Goal: Task Accomplishment & Management: Manage account settings

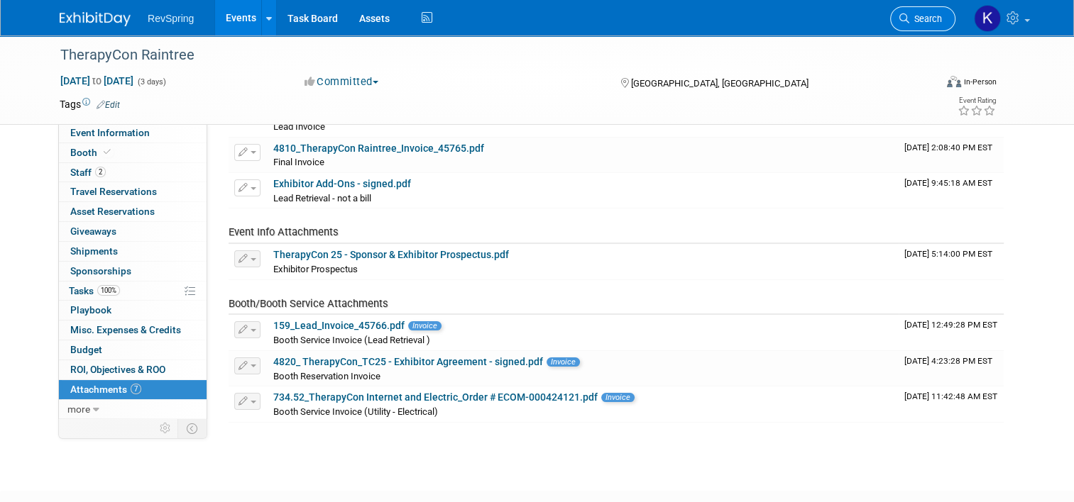
click at [925, 13] on span "Search" at bounding box center [925, 18] width 33 height 11
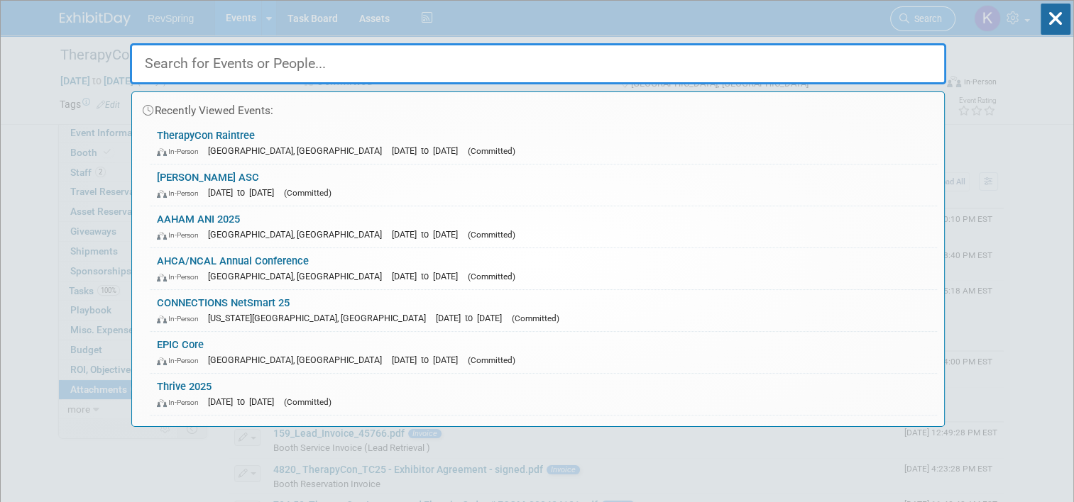
type input "e"
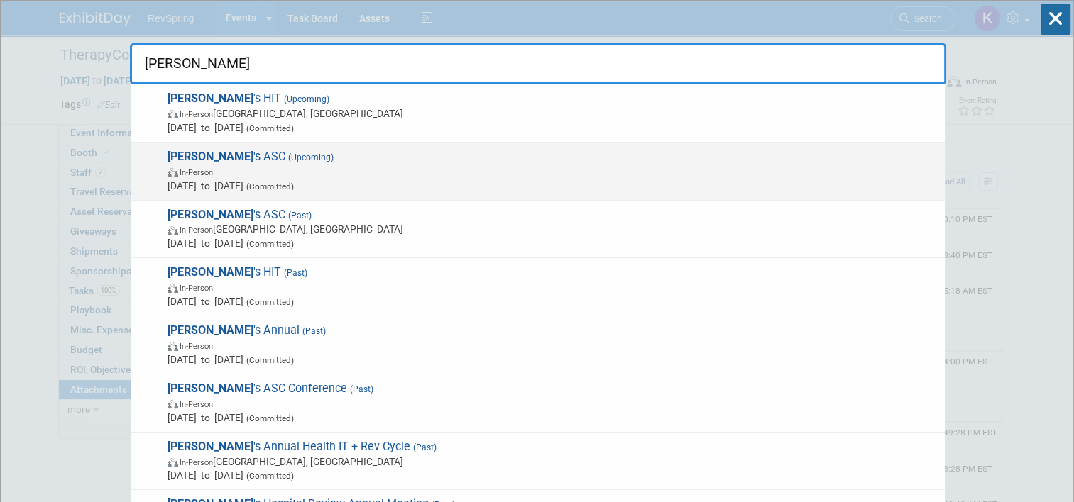
type input "becker"
click at [407, 157] on span "Becker 's ASC (Upcoming) In-Person Oct 16, 2025 to Oct 18, 2025 (Committed)" at bounding box center [550, 171] width 774 height 43
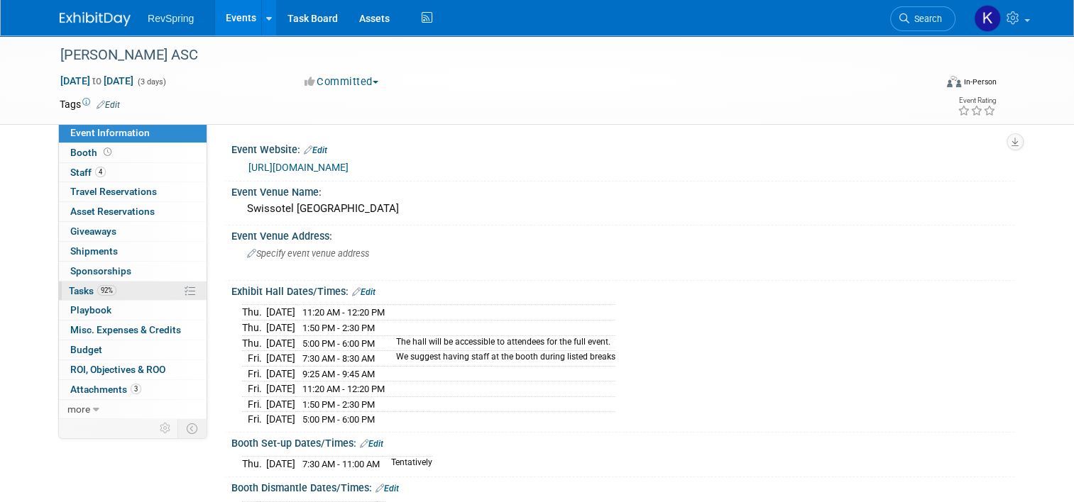
click at [136, 298] on link "92% Tasks 92%" at bounding box center [133, 291] width 148 height 19
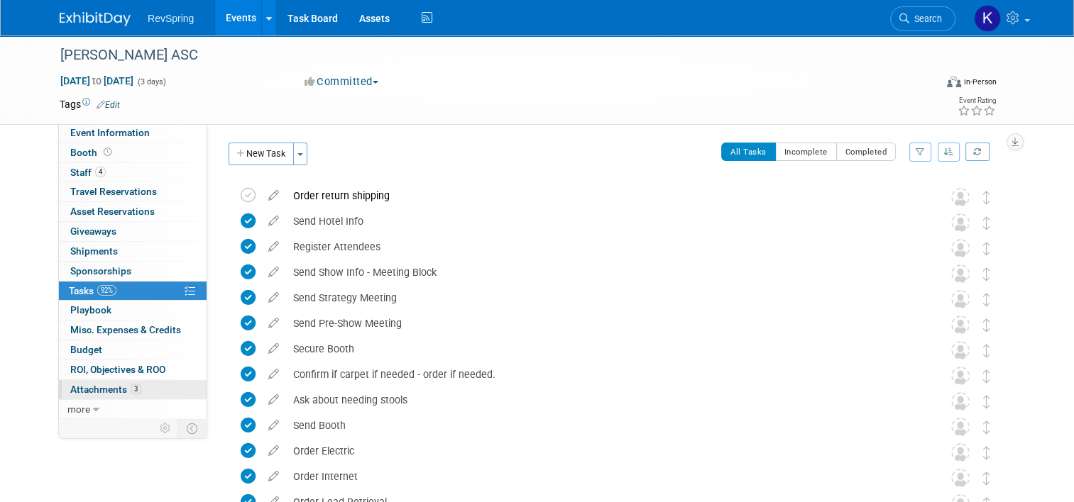
click at [145, 386] on link "3 Attachments 3" at bounding box center [133, 389] width 148 height 19
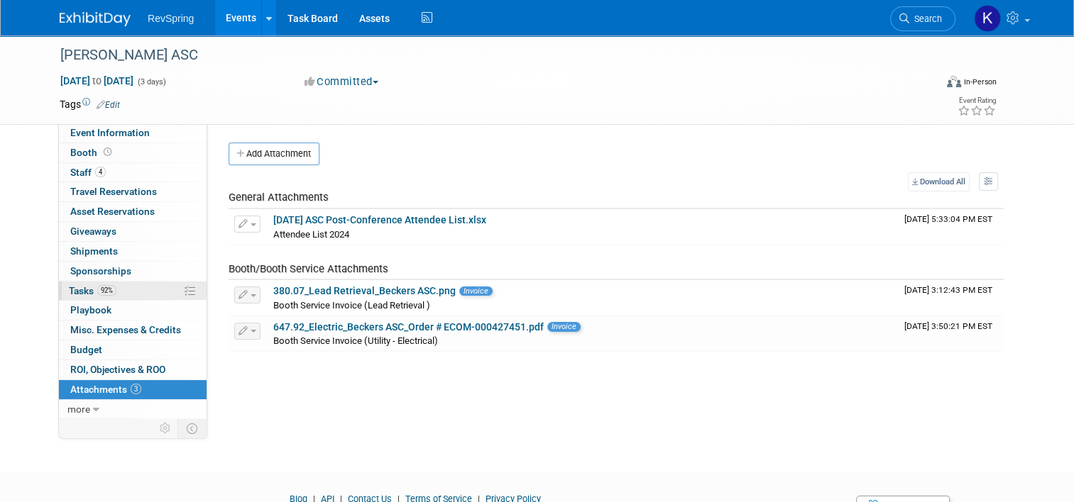
click at [136, 296] on link "92% Tasks 92%" at bounding box center [133, 291] width 148 height 19
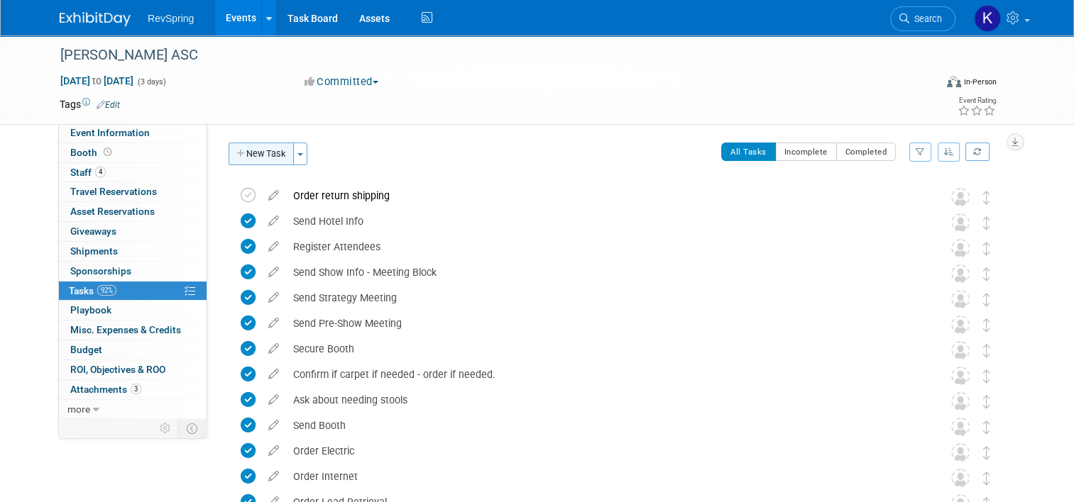
click at [268, 151] on button "New Task" at bounding box center [260, 154] width 65 height 23
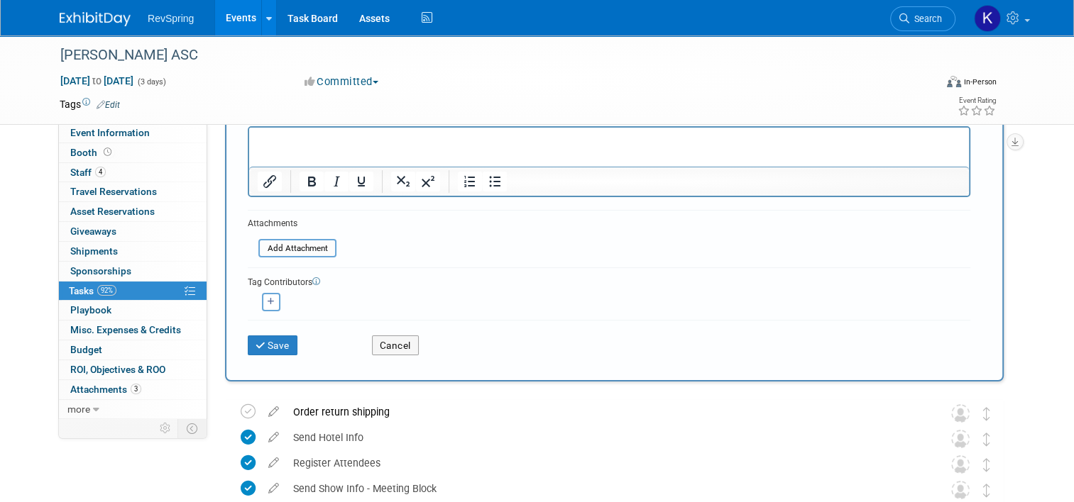
scroll to position [173, 0]
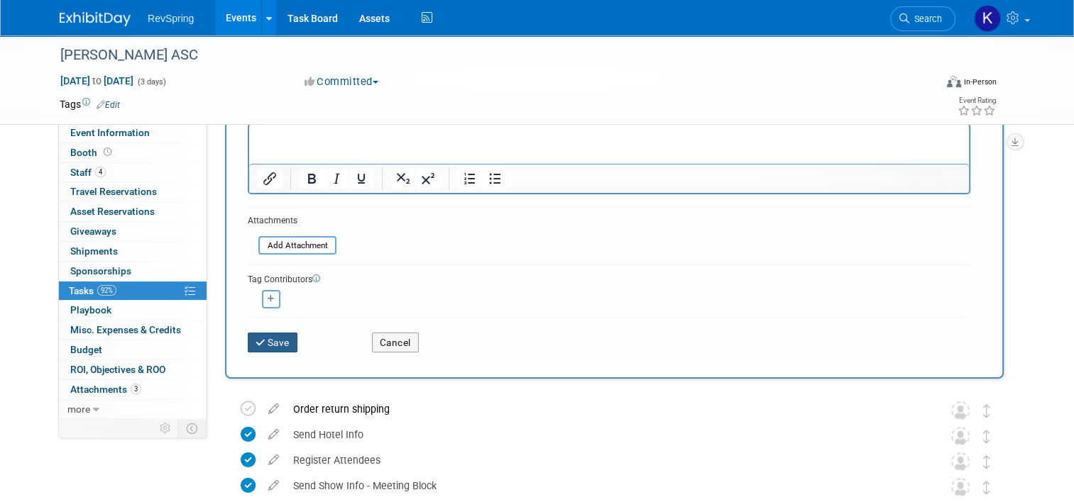
type input "Send list into Sales Op to append"
click at [285, 339] on button "Save" at bounding box center [273, 343] width 50 height 20
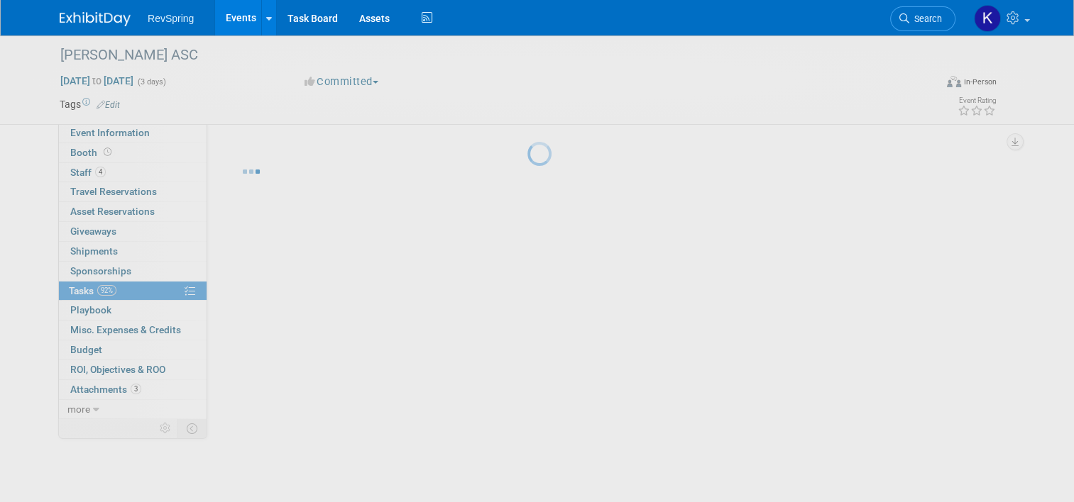
scroll to position [0, 0]
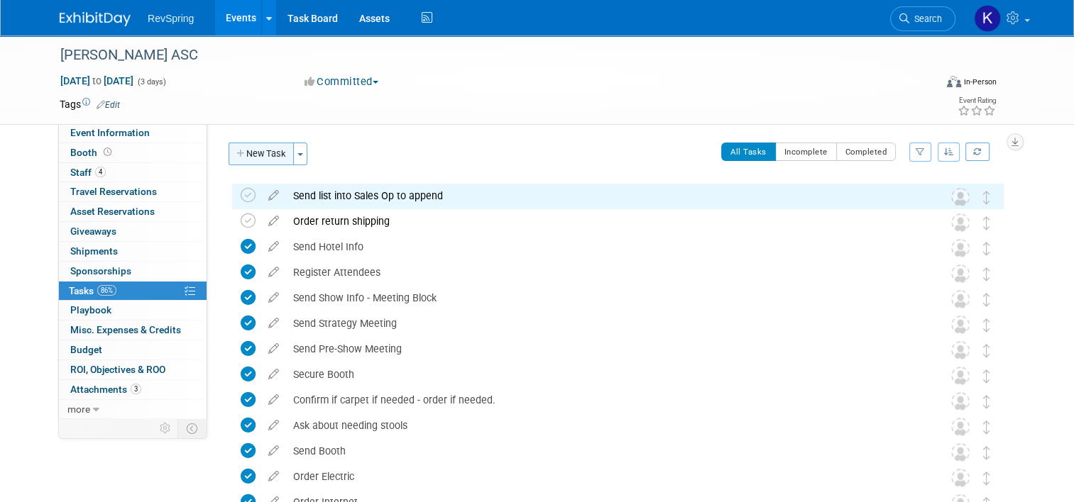
click at [255, 153] on button "New Task" at bounding box center [260, 154] width 65 height 23
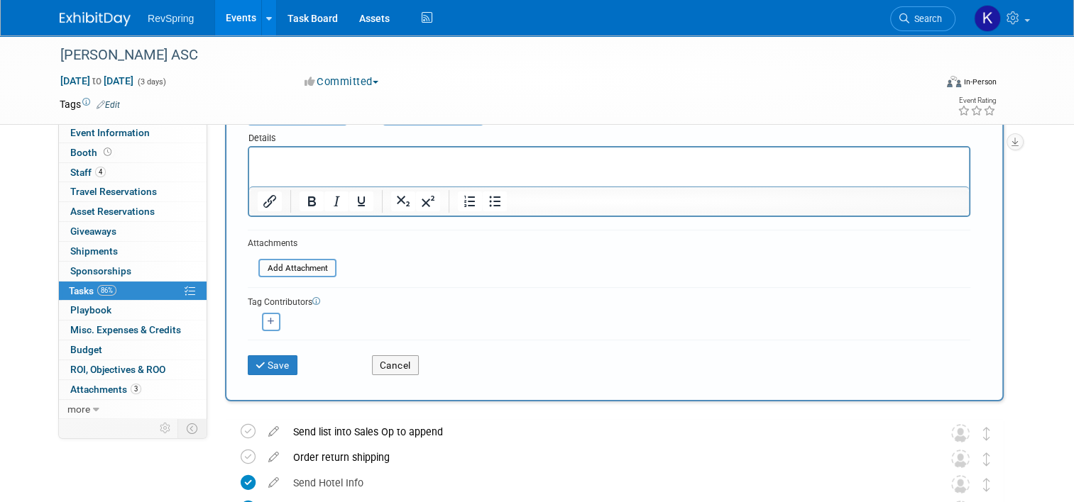
scroll to position [152, 0]
type input "Send appended list to team"
click at [276, 361] on button "Save" at bounding box center [273, 364] width 50 height 20
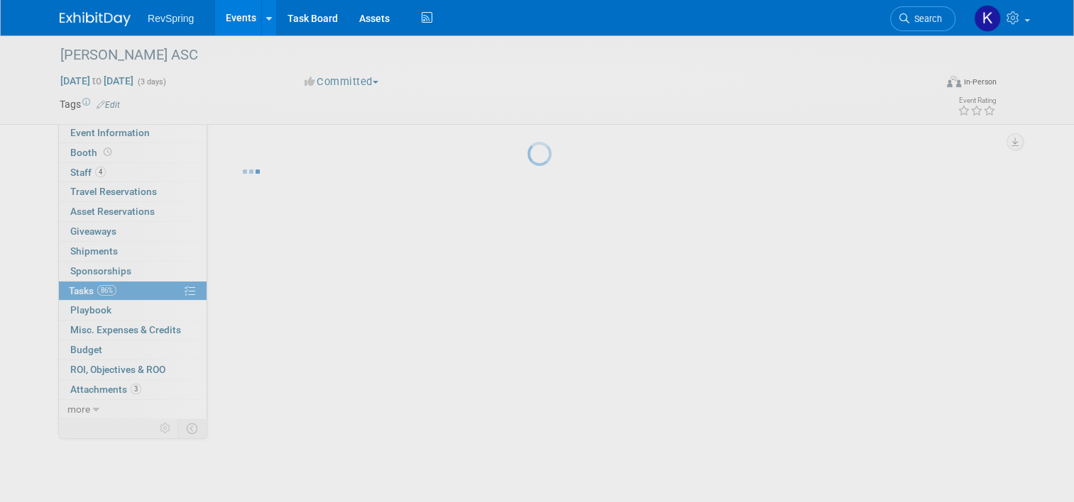
scroll to position [0, 0]
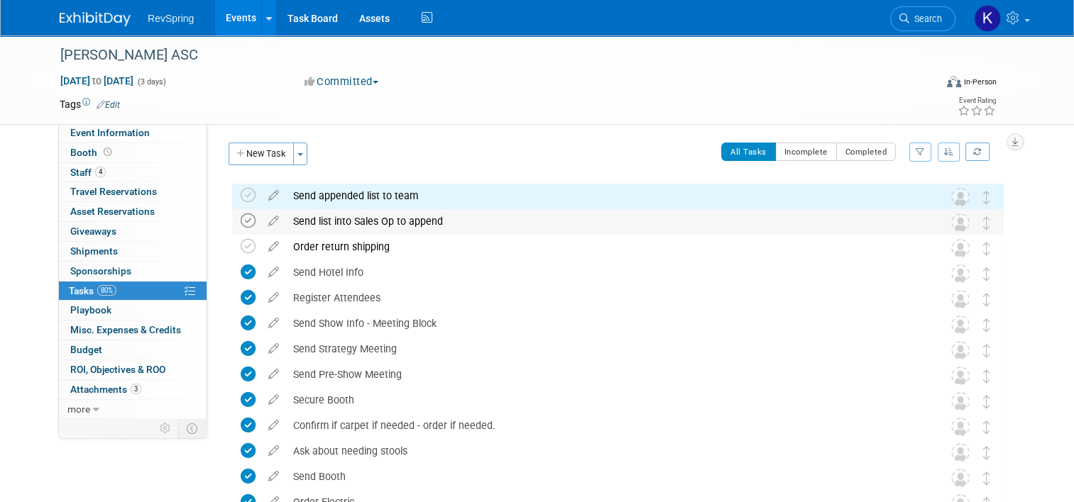
click at [243, 219] on icon at bounding box center [248, 221] width 15 height 15
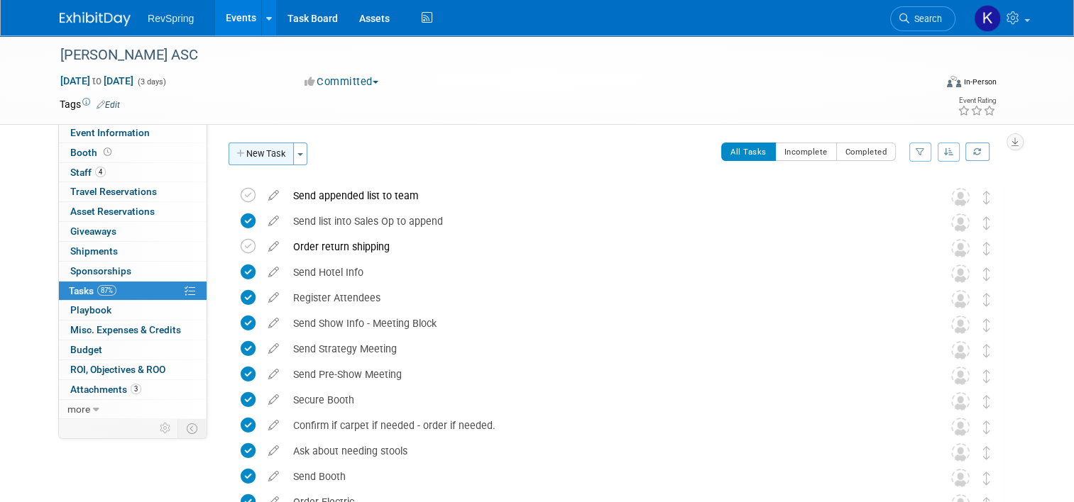
click at [258, 156] on button "New Task" at bounding box center [260, 154] width 65 height 23
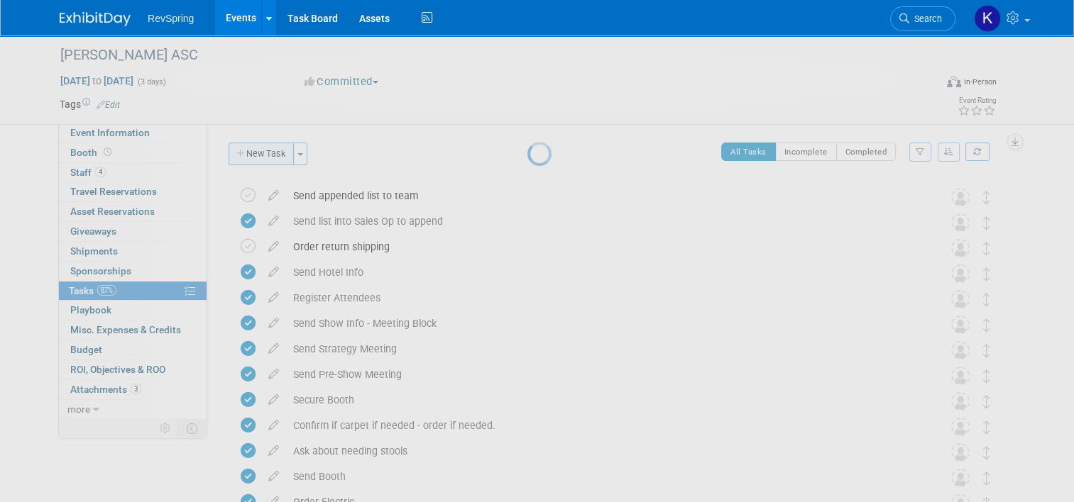
click at [228, 143] on button "New Task" at bounding box center [260, 154] width 65 height 23
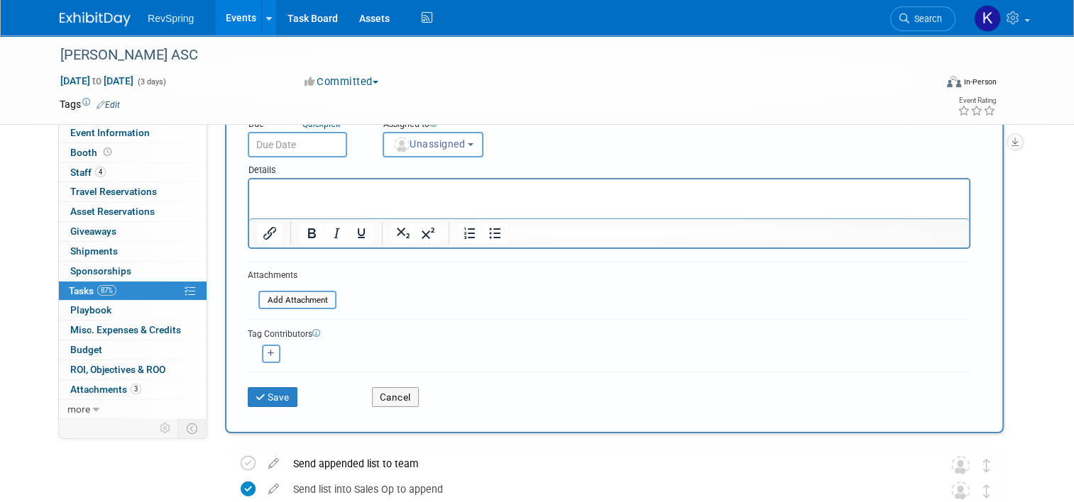
scroll to position [126, 0]
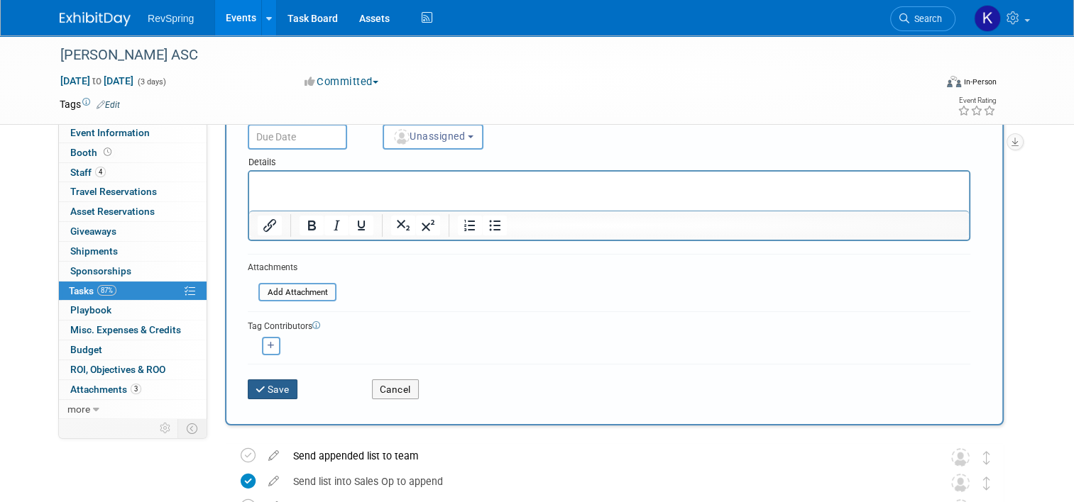
type input "Set up debrief meeting"
click at [258, 380] on button "Save" at bounding box center [273, 390] width 50 height 20
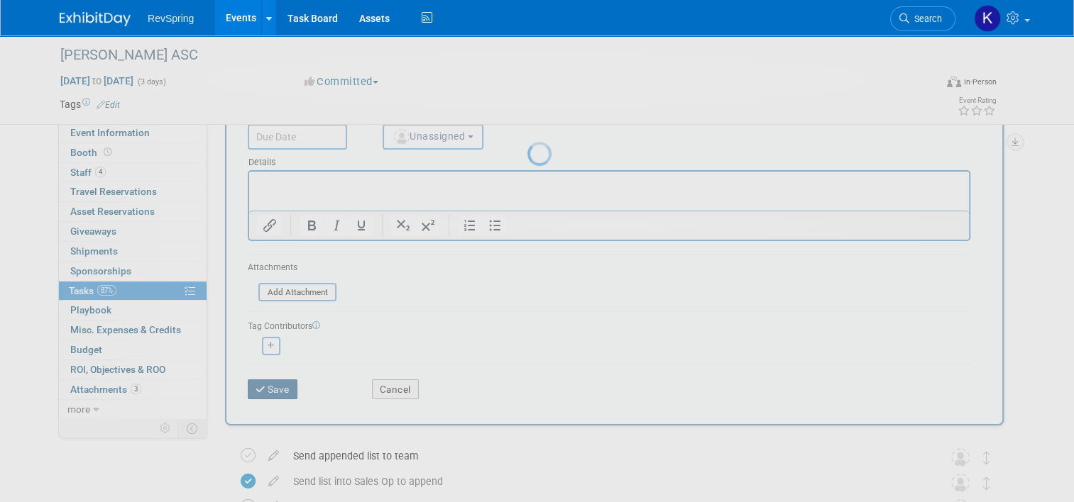
scroll to position [0, 0]
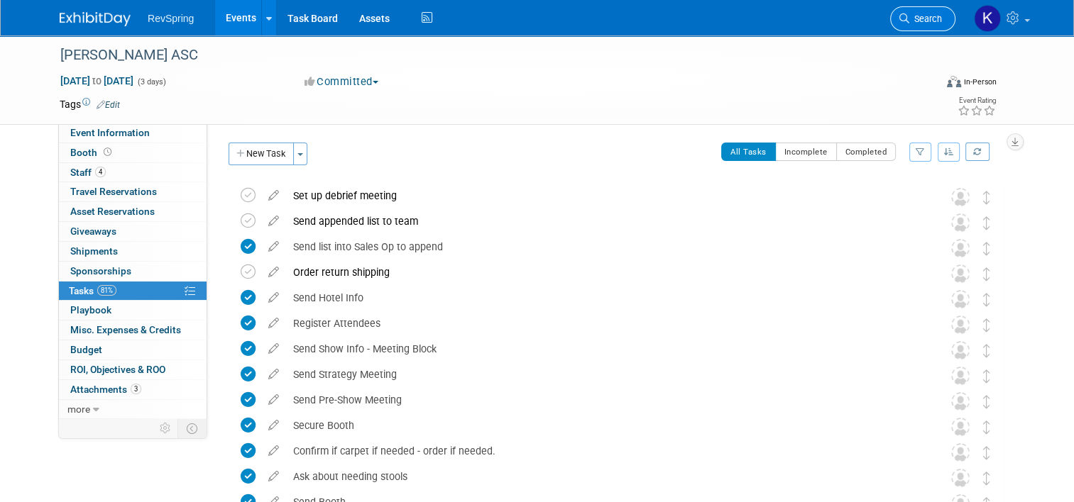
click at [924, 13] on link "Search" at bounding box center [922, 18] width 65 height 25
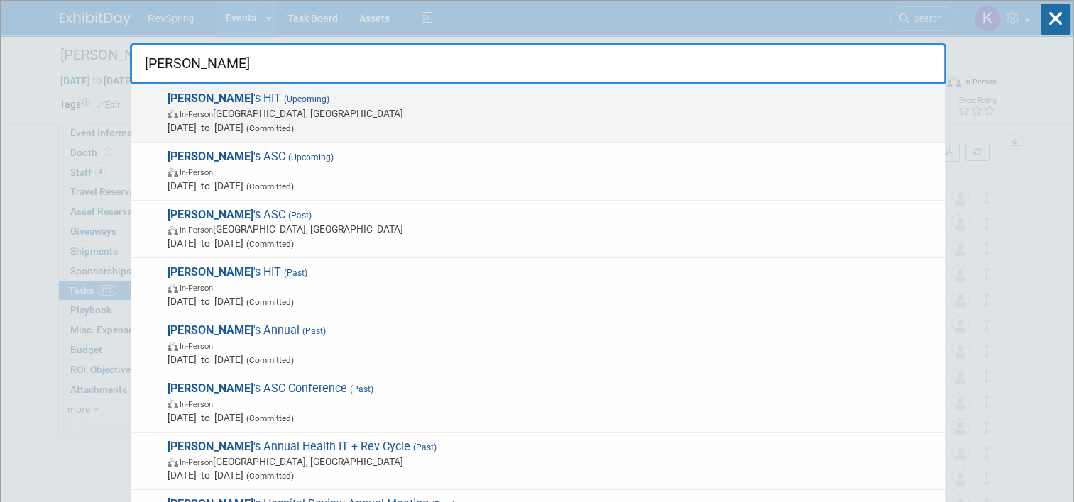
type input "becker"
click at [732, 116] on span "In-Person Chicago, IL" at bounding box center [552, 113] width 770 height 14
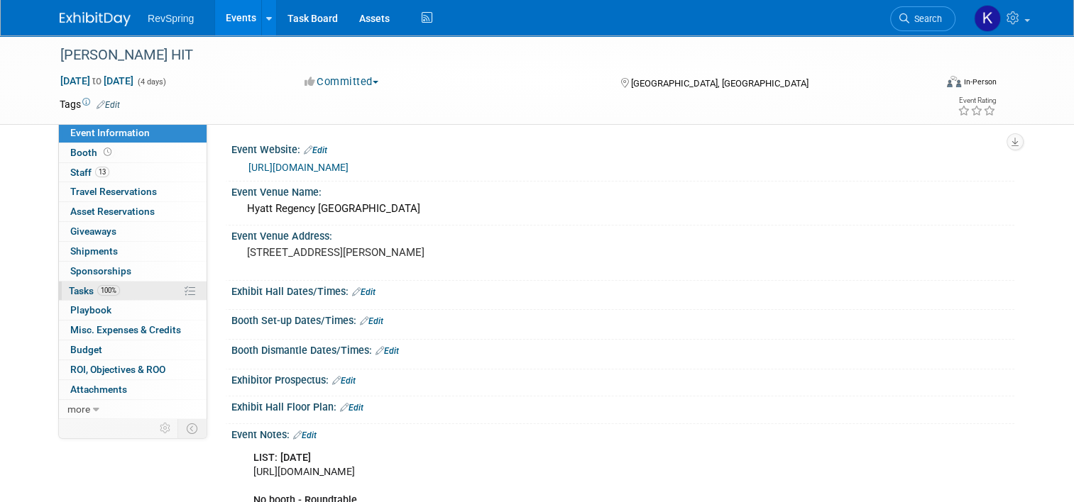
click at [125, 293] on link "100% Tasks 100%" at bounding box center [133, 291] width 148 height 19
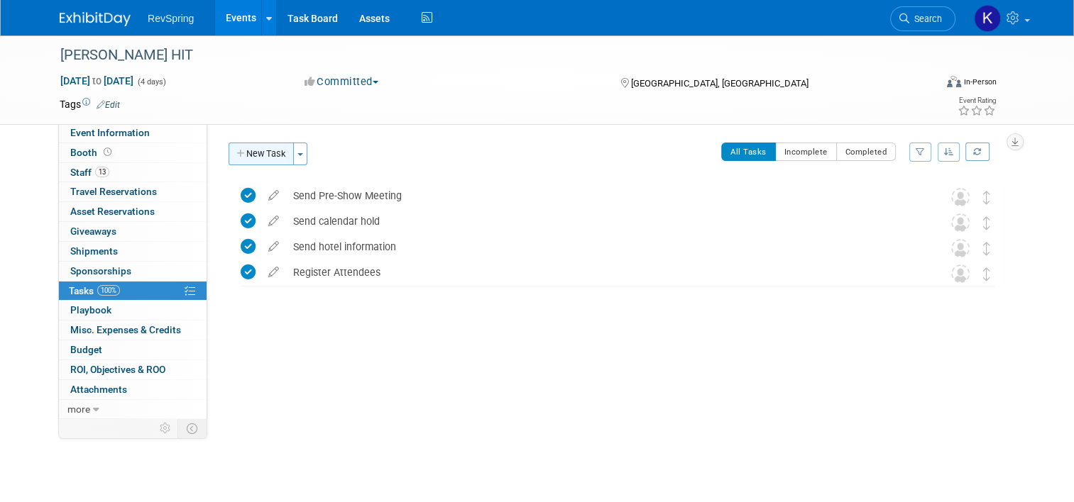
click at [258, 153] on button "New Task" at bounding box center [260, 154] width 65 height 23
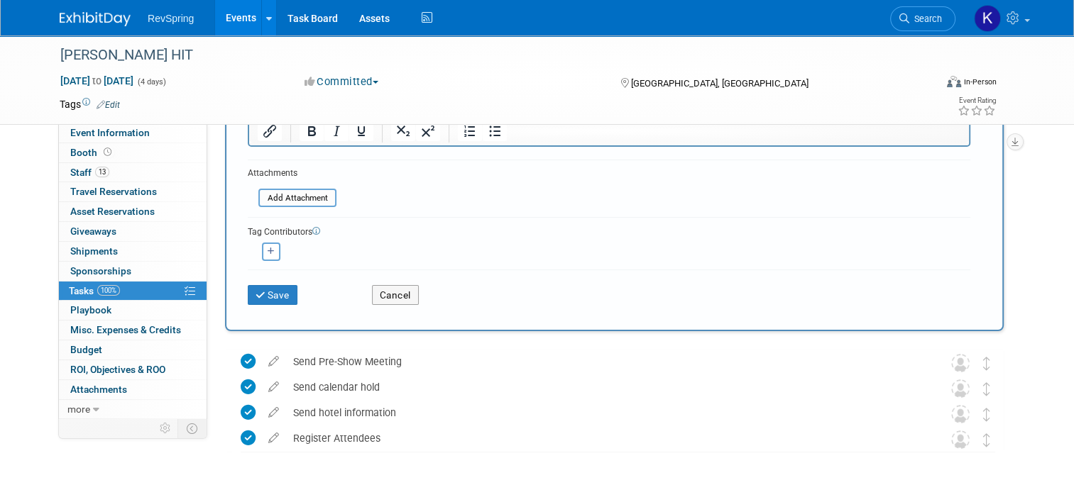
scroll to position [233, 0]
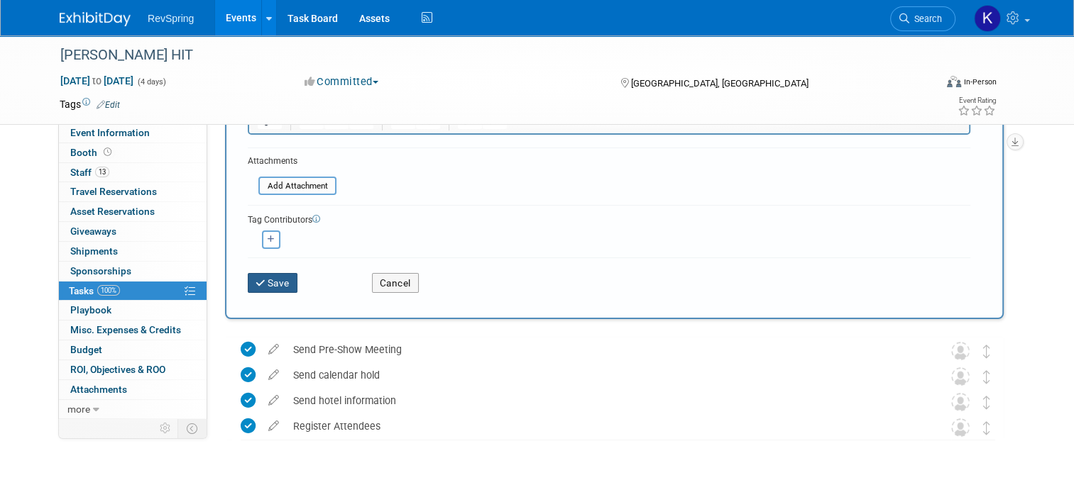
type input "Set up post-event debrief"
click at [260, 279] on button "Save" at bounding box center [273, 283] width 50 height 20
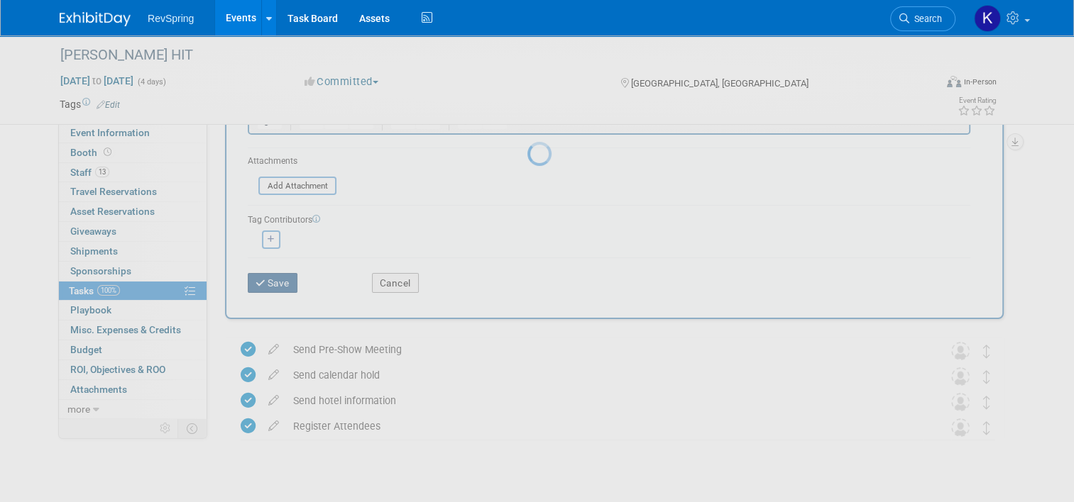
scroll to position [0, 0]
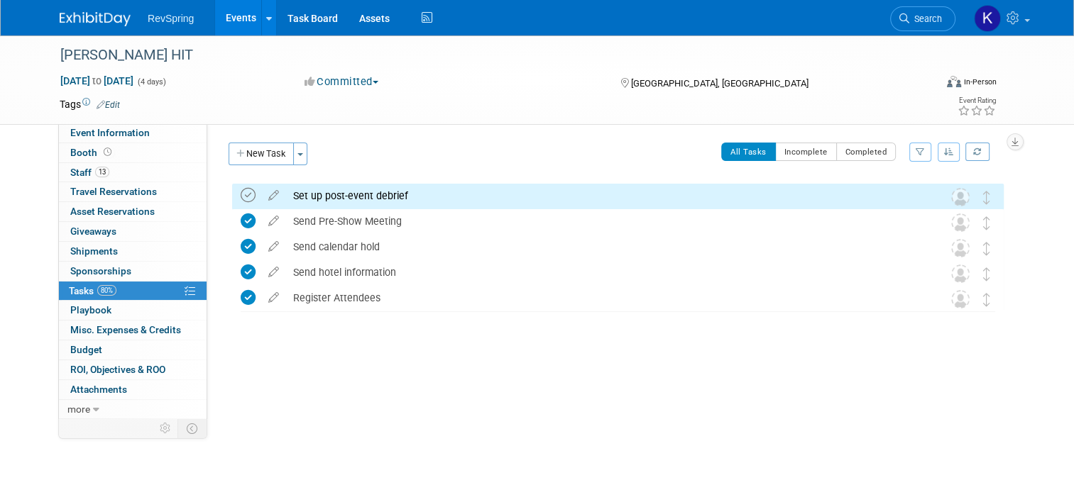
click at [241, 189] on icon at bounding box center [248, 195] width 15 height 15
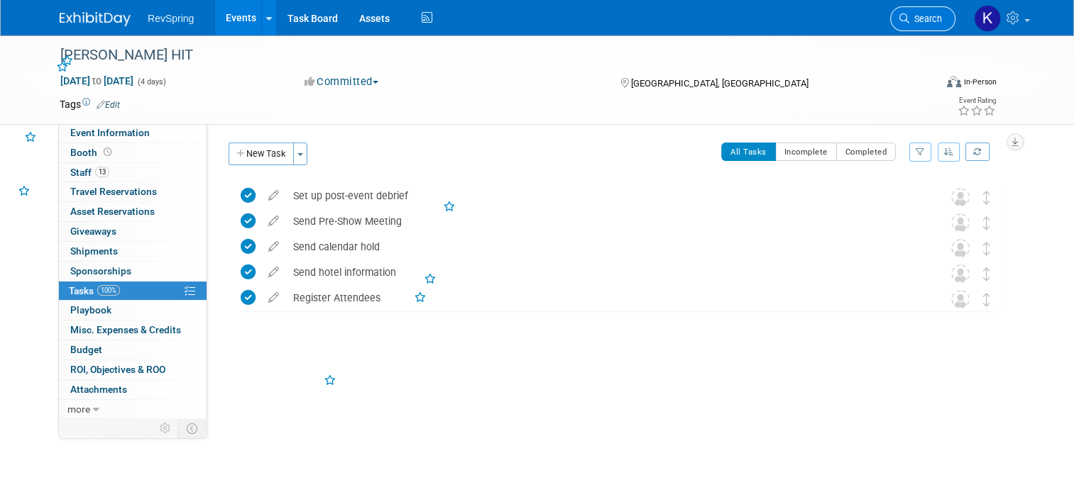
click at [915, 11] on link "Search" at bounding box center [922, 18] width 65 height 25
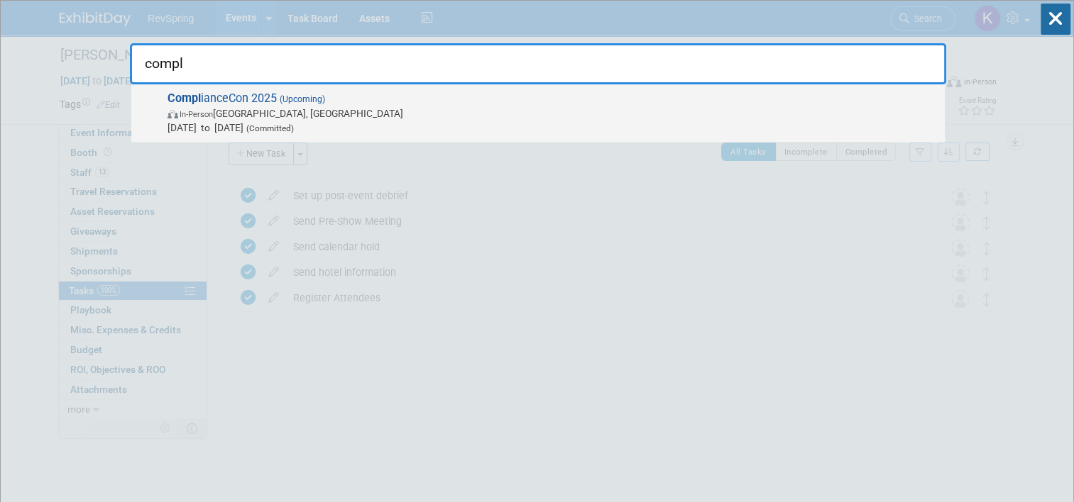
type input "compl"
click at [517, 114] on span "In-Person Nashville, TN" at bounding box center [552, 113] width 770 height 14
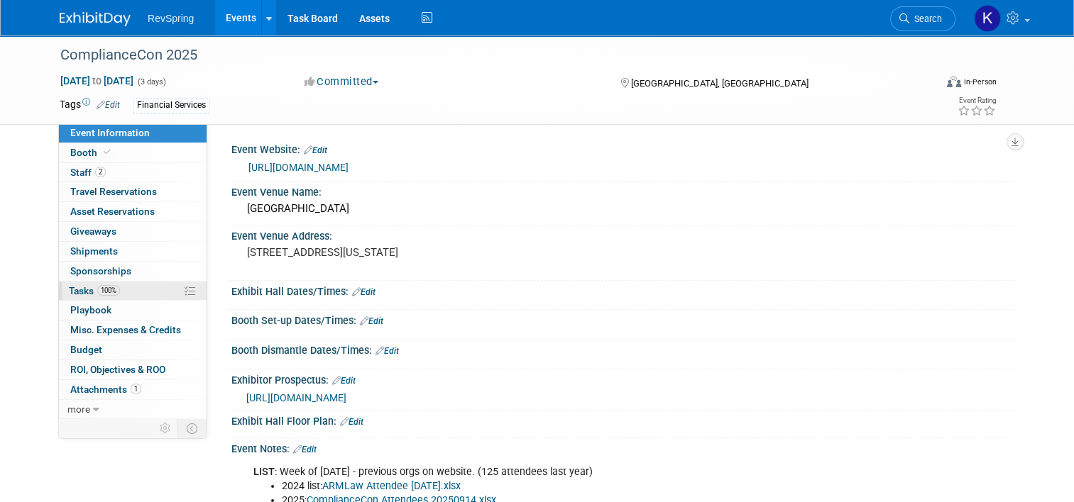
click at [125, 283] on link "100% Tasks 100%" at bounding box center [133, 291] width 148 height 19
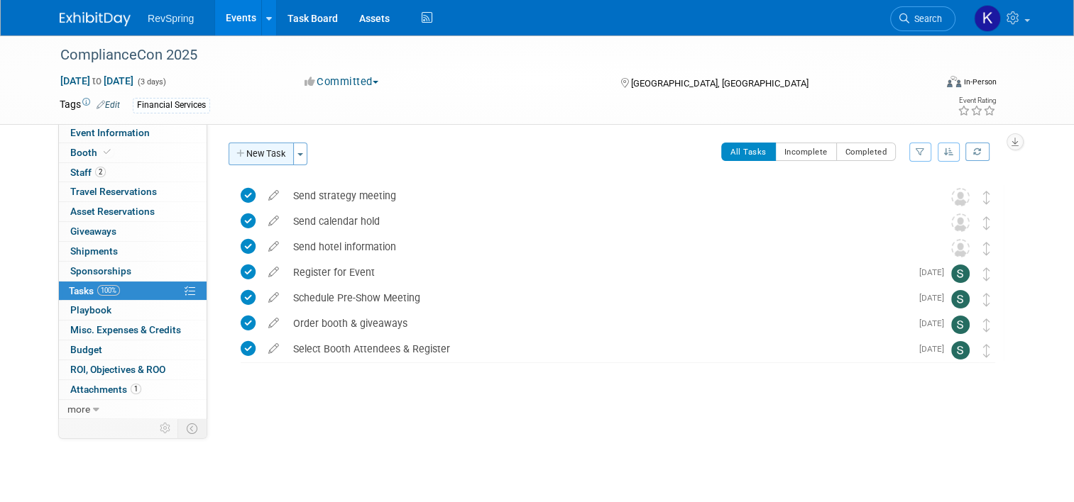
click at [250, 155] on button "New Task" at bounding box center [260, 154] width 65 height 23
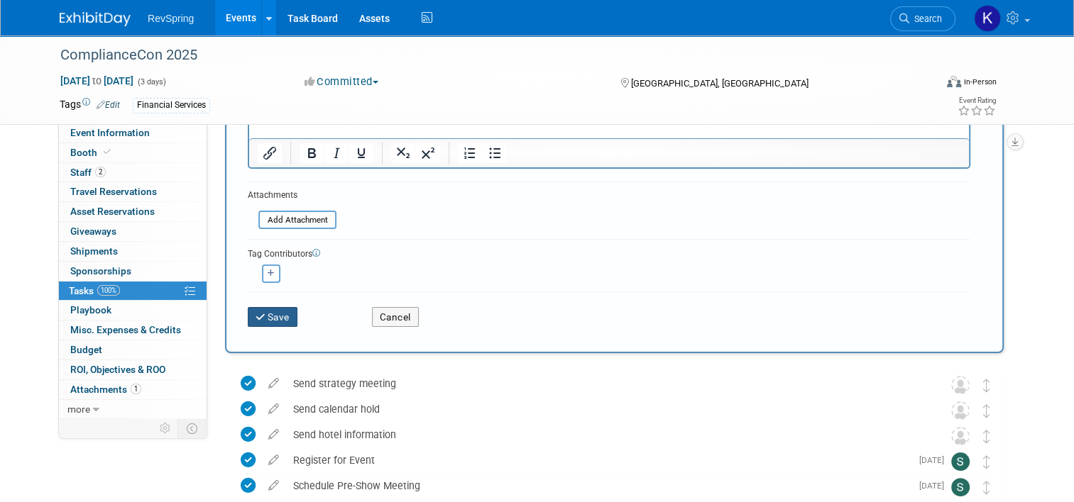
scroll to position [202, 0]
type input "set up post-event debrief"
click at [263, 321] on button "Save" at bounding box center [273, 314] width 50 height 20
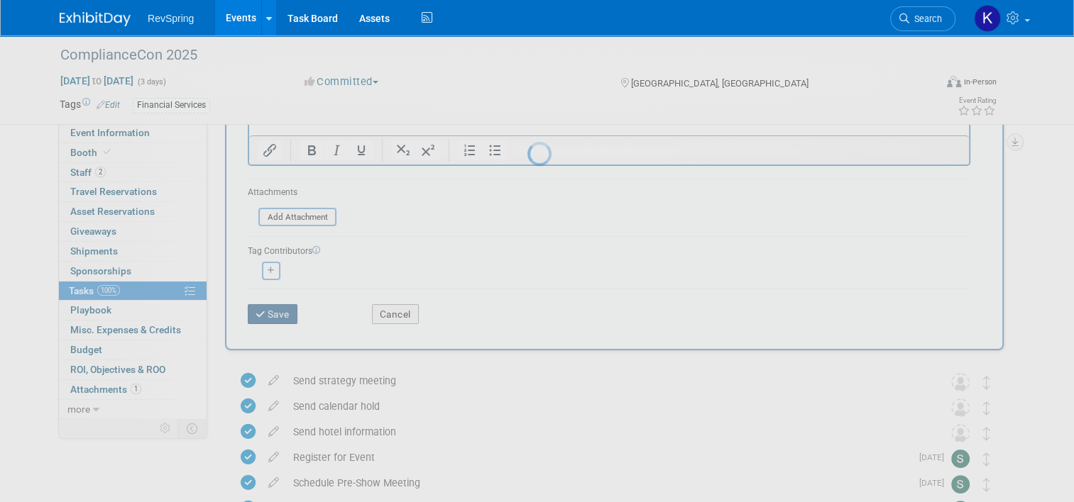
scroll to position [0, 0]
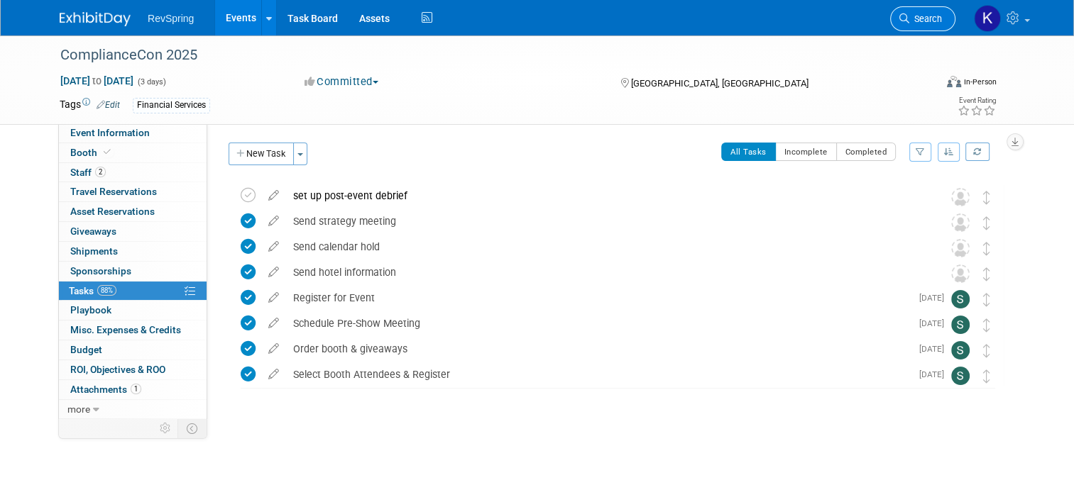
click at [914, 26] on link "Search" at bounding box center [922, 18] width 65 height 25
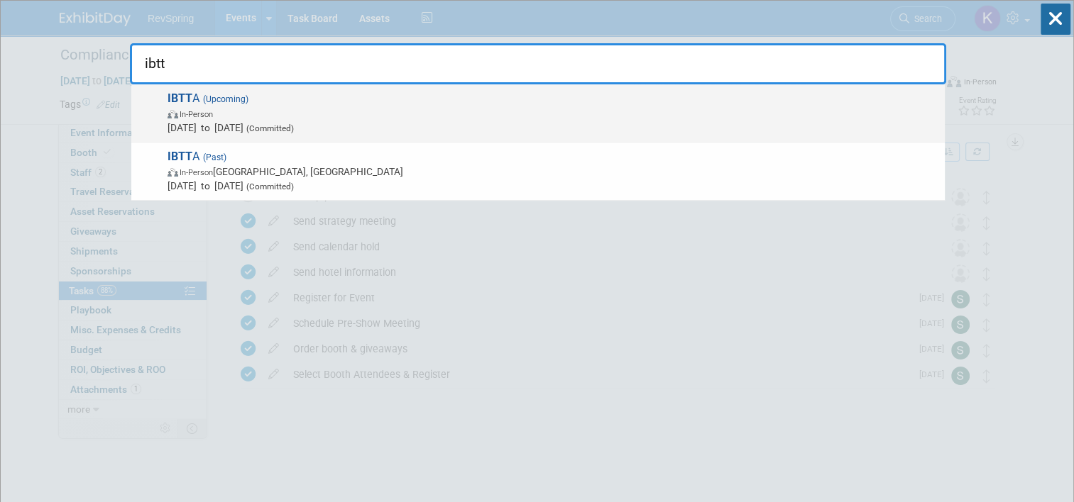
type input "ibtt"
click at [639, 99] on span "IBTT A (Upcoming) In-Person Oct 11, 2025 to Oct 14, 2025 (Committed)" at bounding box center [550, 113] width 774 height 43
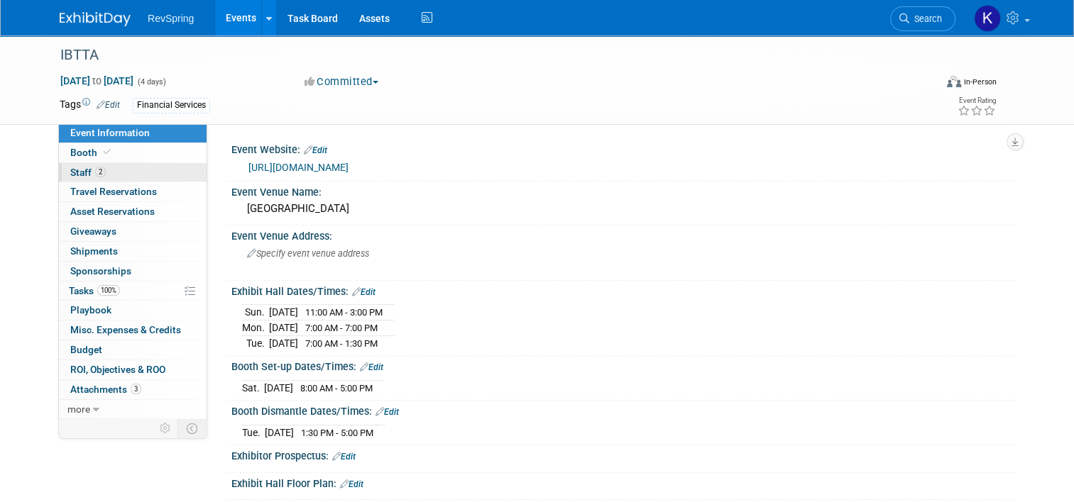
click at [143, 175] on link "2 Staff 2" at bounding box center [133, 172] width 148 height 19
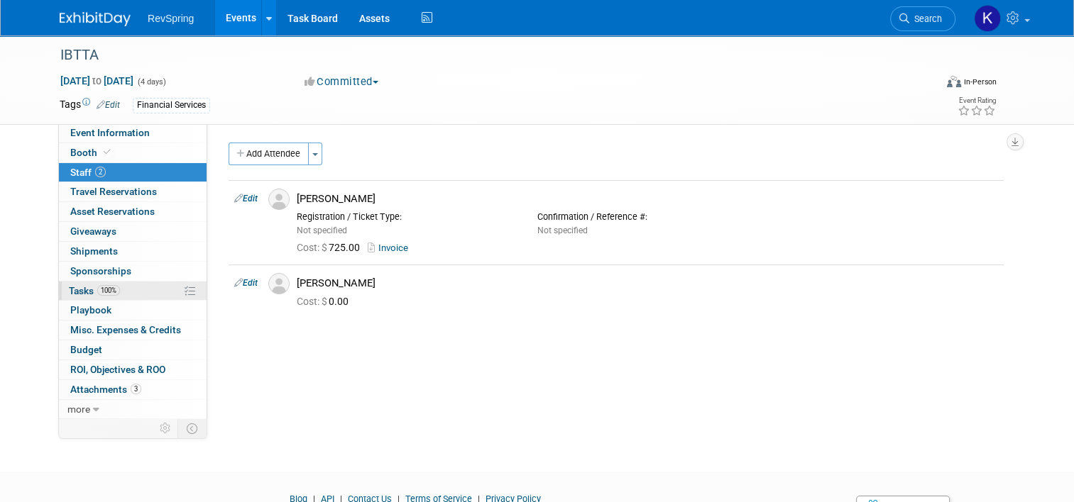
click at [102, 287] on span "100%" at bounding box center [108, 290] width 23 height 11
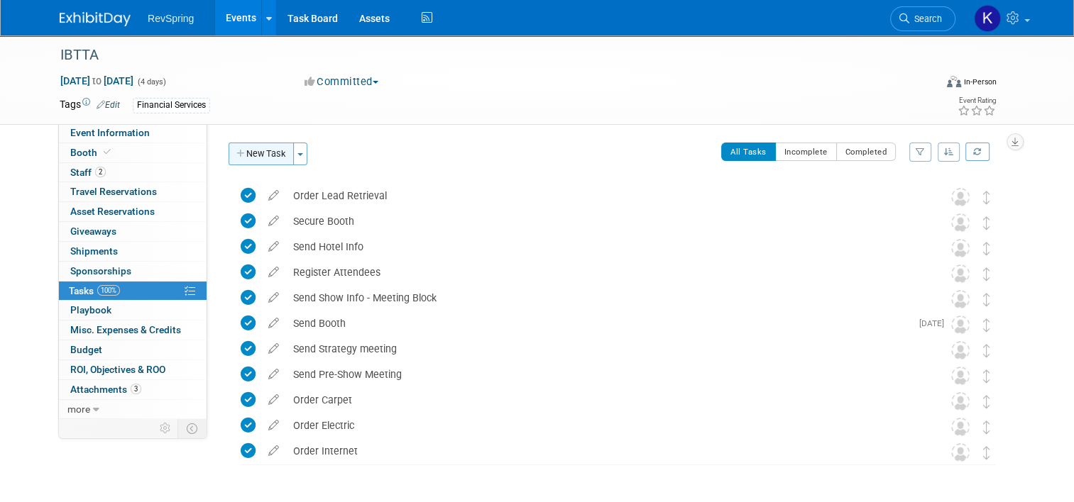
click at [246, 156] on button "New Task" at bounding box center [260, 154] width 65 height 23
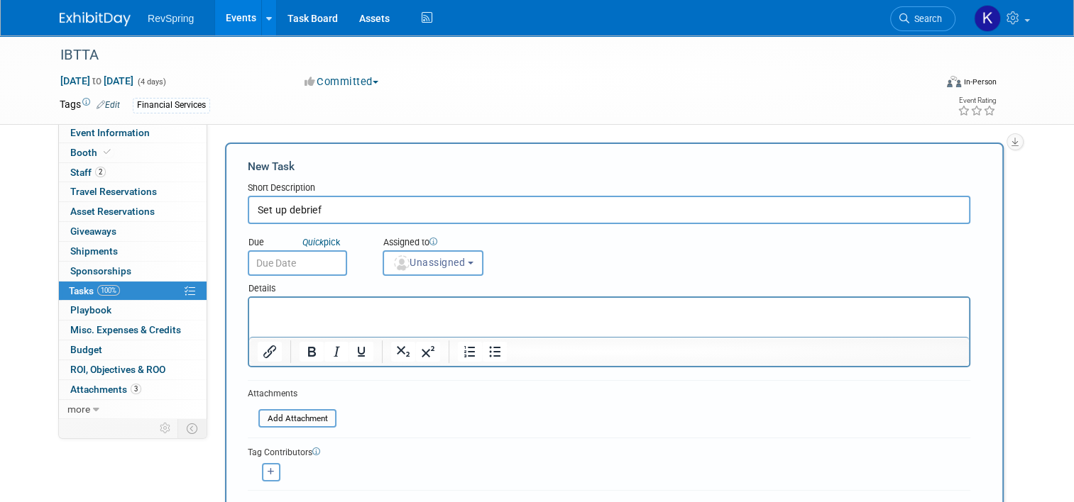
scroll to position [128, 0]
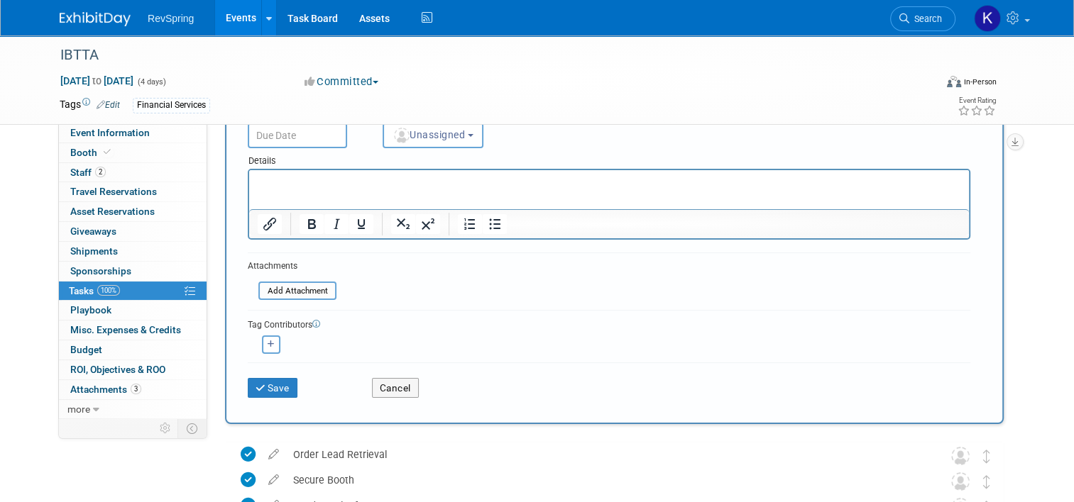
type input "Set up debrief"
click at [265, 398] on div "Save Cancel" at bounding box center [609, 385] width 722 height 45
click at [264, 392] on button "Save" at bounding box center [273, 388] width 50 height 20
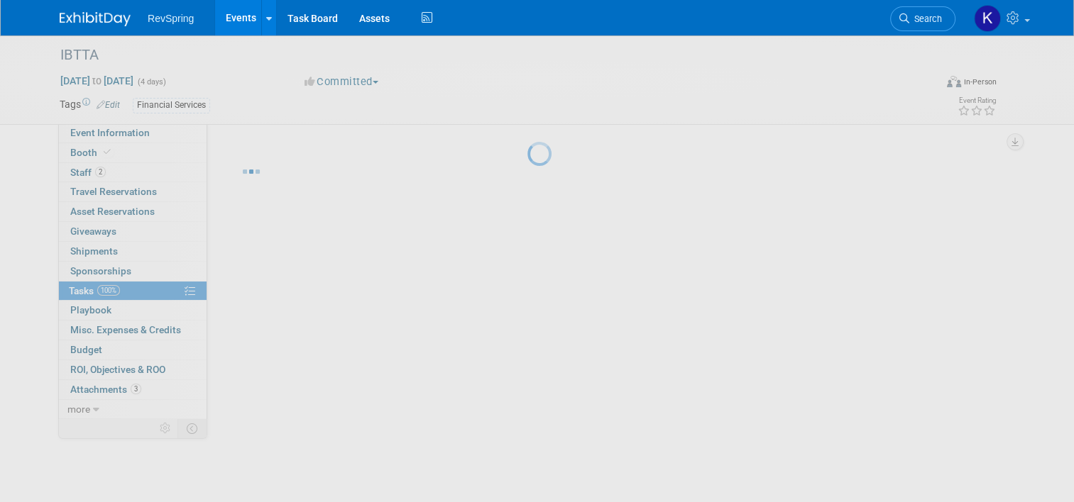
scroll to position [0, 0]
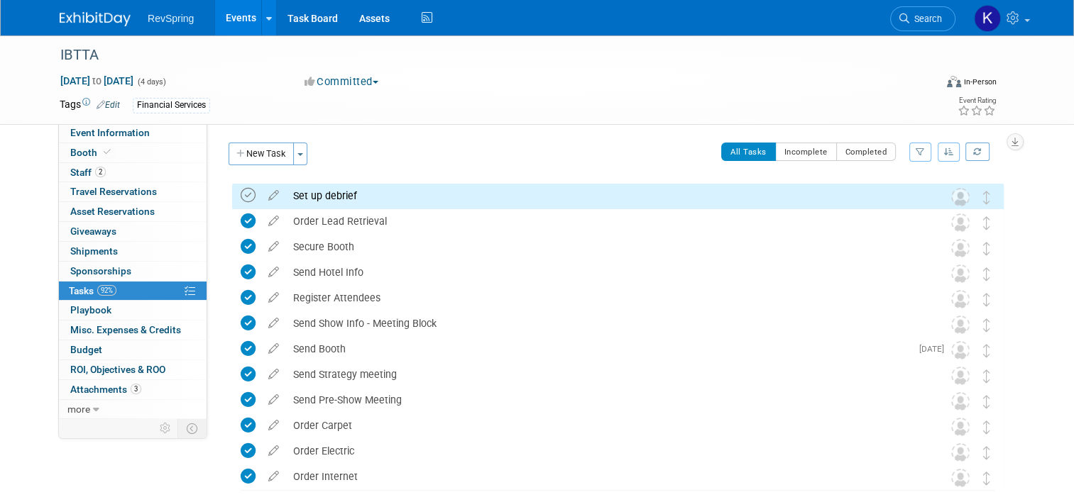
click at [241, 189] on icon at bounding box center [248, 195] width 15 height 15
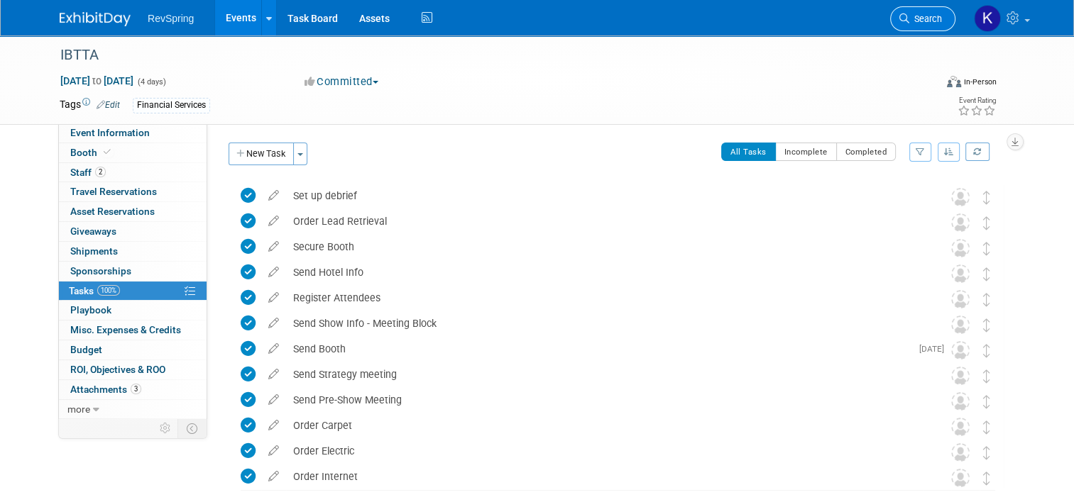
click at [920, 16] on span "Search" at bounding box center [925, 18] width 33 height 11
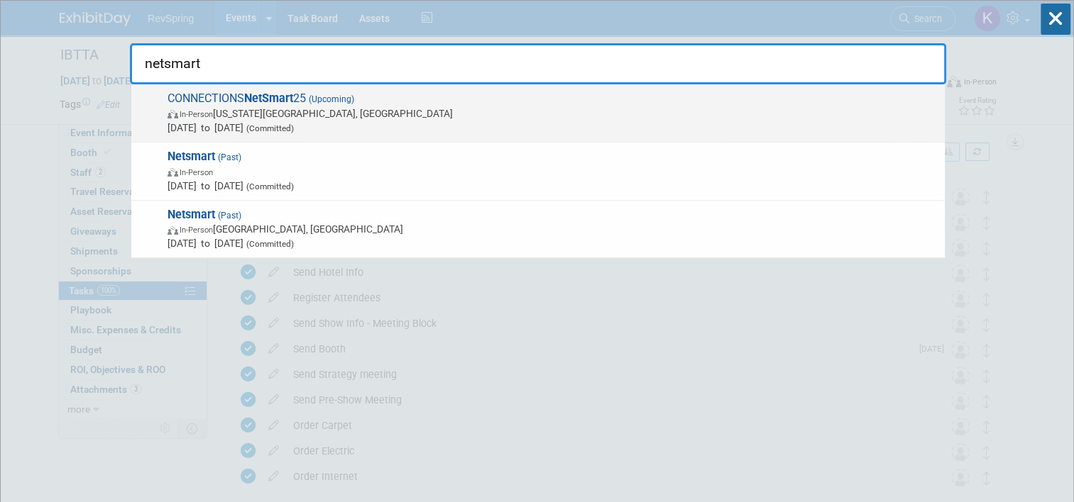
type input "netsmart"
click at [489, 128] on span "Oct 14, 2025 to Oct 17, 2025 (Committed)" at bounding box center [552, 128] width 770 height 14
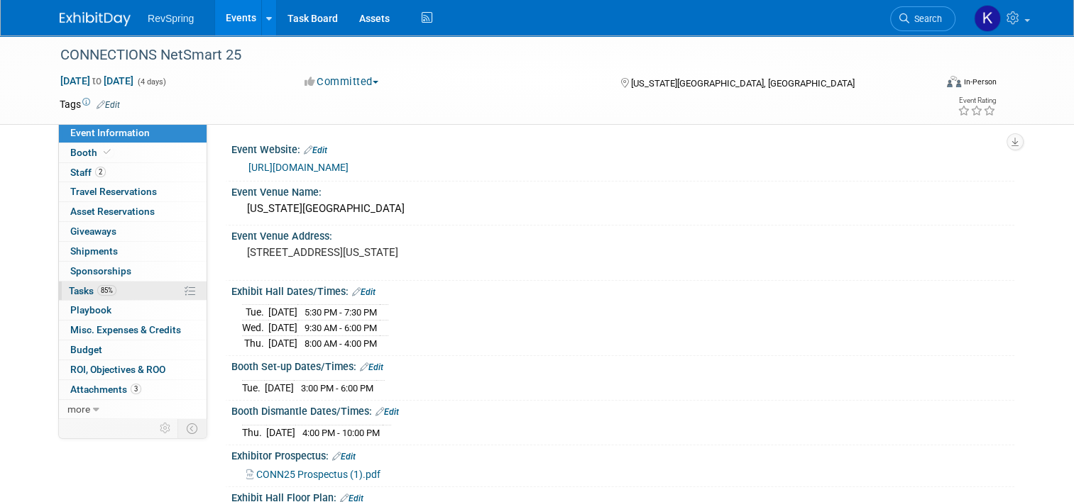
click at [116, 282] on link "85% Tasks 85%" at bounding box center [133, 291] width 148 height 19
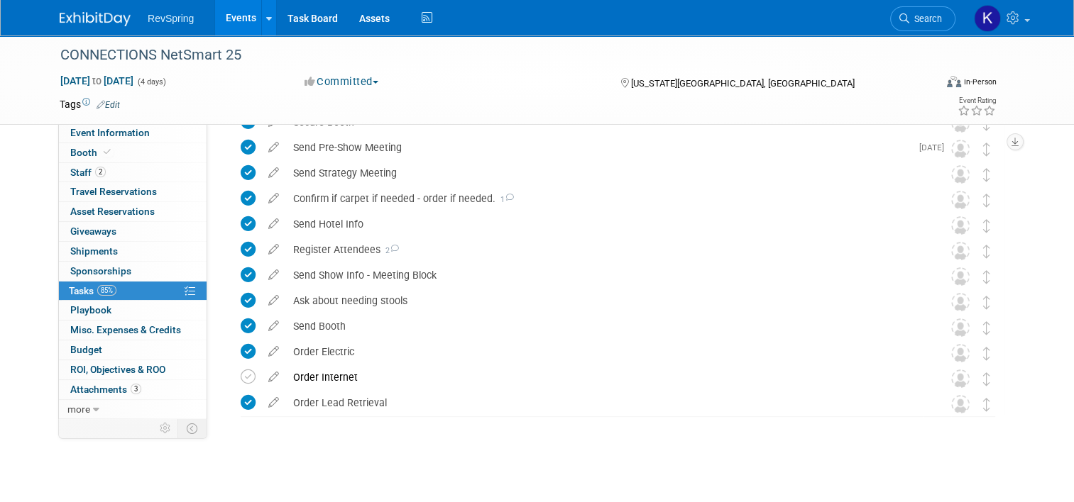
scroll to position [9, 0]
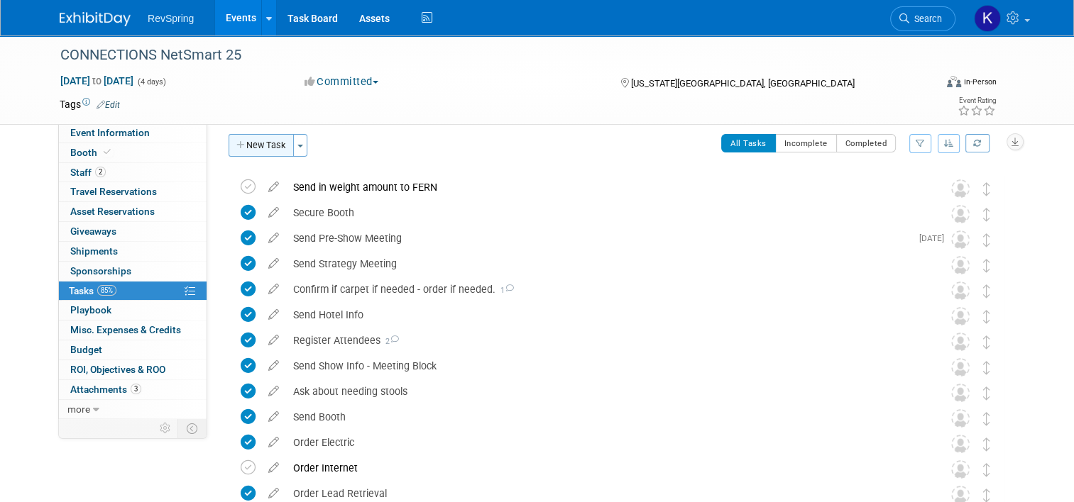
click at [249, 150] on button "New Task" at bounding box center [260, 145] width 65 height 23
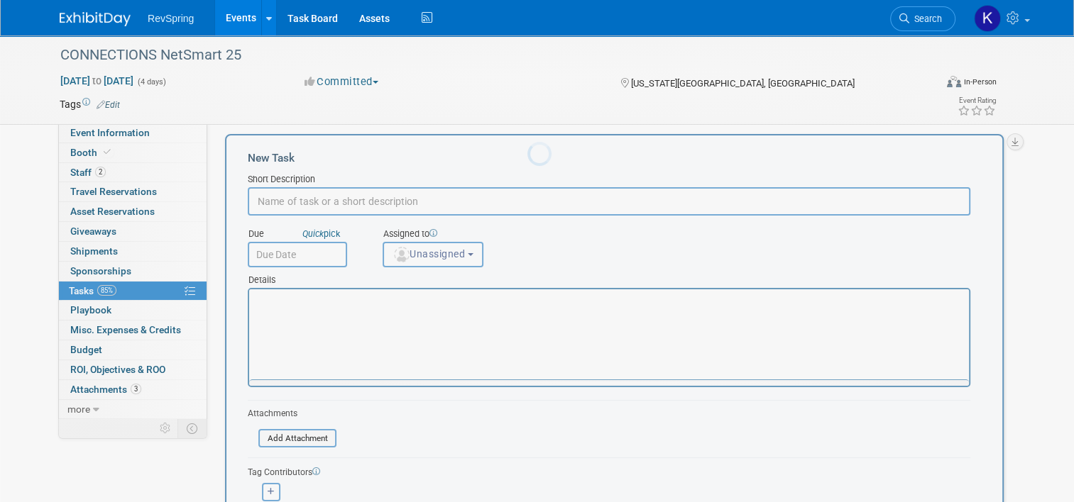
scroll to position [0, 0]
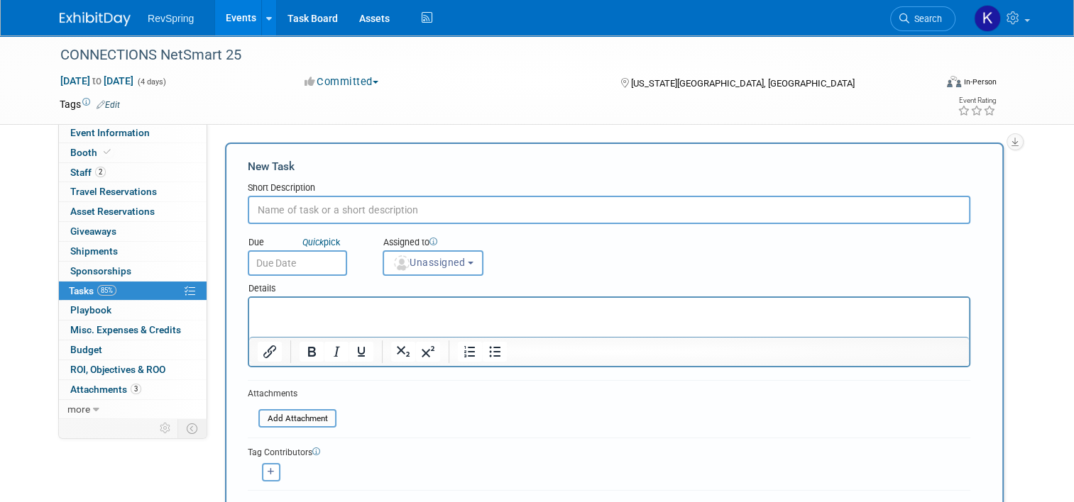
type input "D"
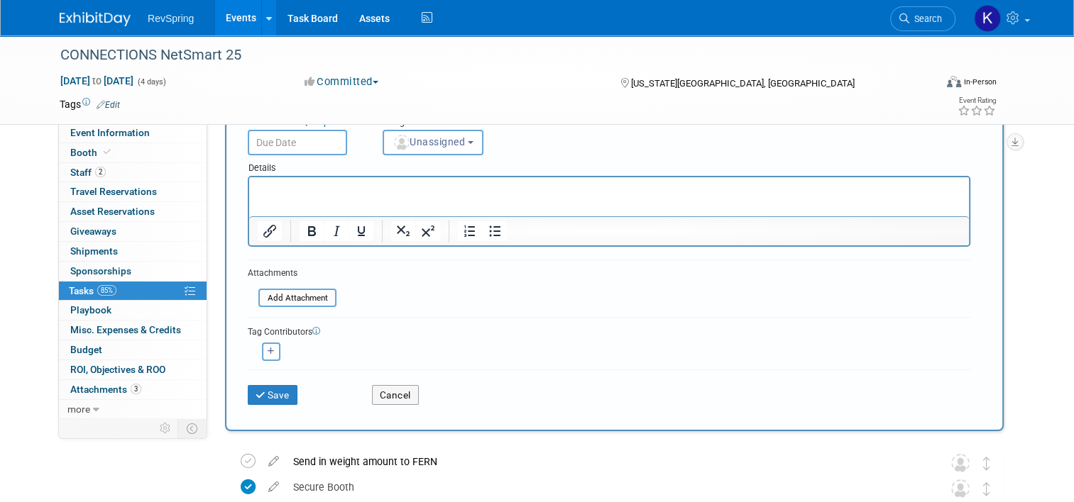
scroll to position [121, 0]
type input "Send out debrief meeting"
click at [260, 387] on button "Save" at bounding box center [273, 395] width 50 height 20
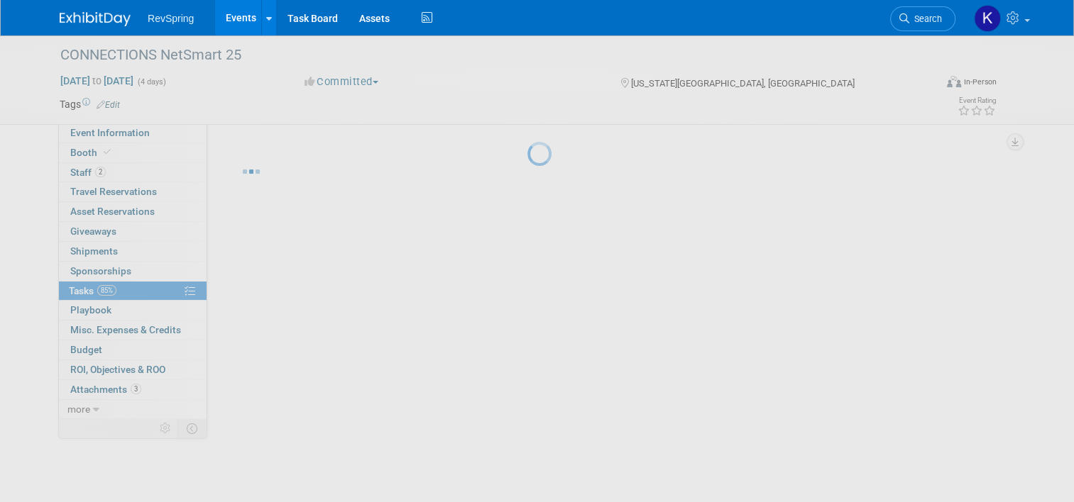
scroll to position [0, 0]
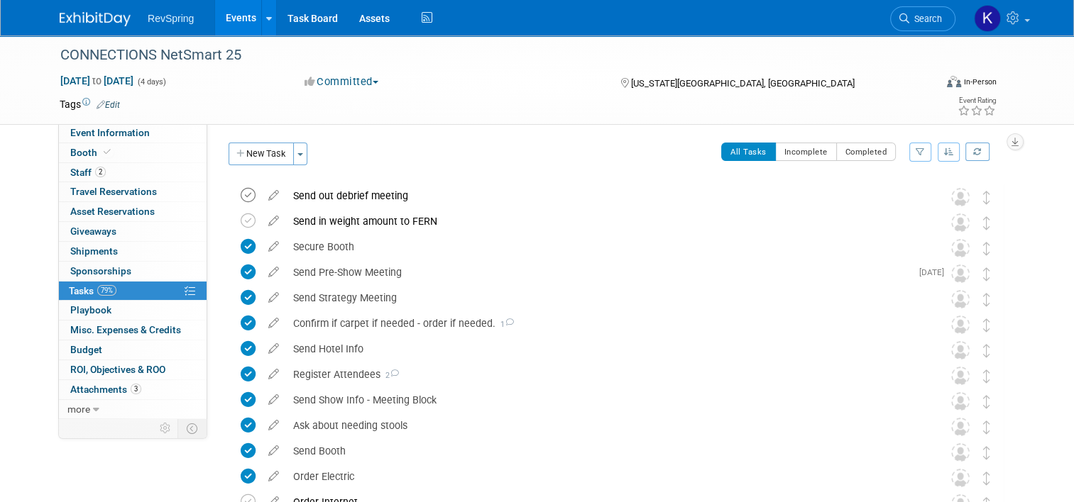
click at [245, 192] on icon at bounding box center [248, 195] width 15 height 15
click at [927, 16] on span "Search" at bounding box center [925, 18] width 33 height 11
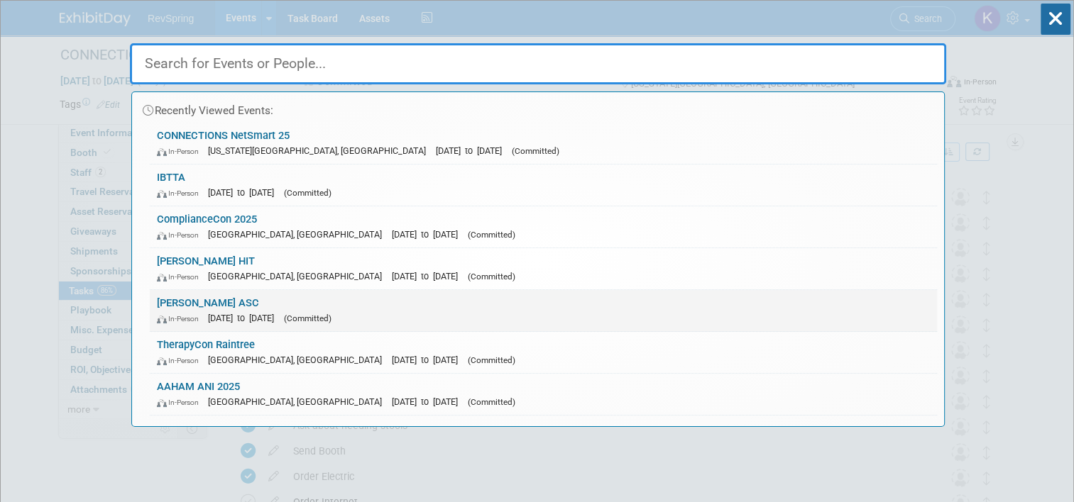
click at [394, 321] on div "In-Person Oct 16, 2025 to Oct 18, 2025 (Committed)" at bounding box center [543, 318] width 773 height 15
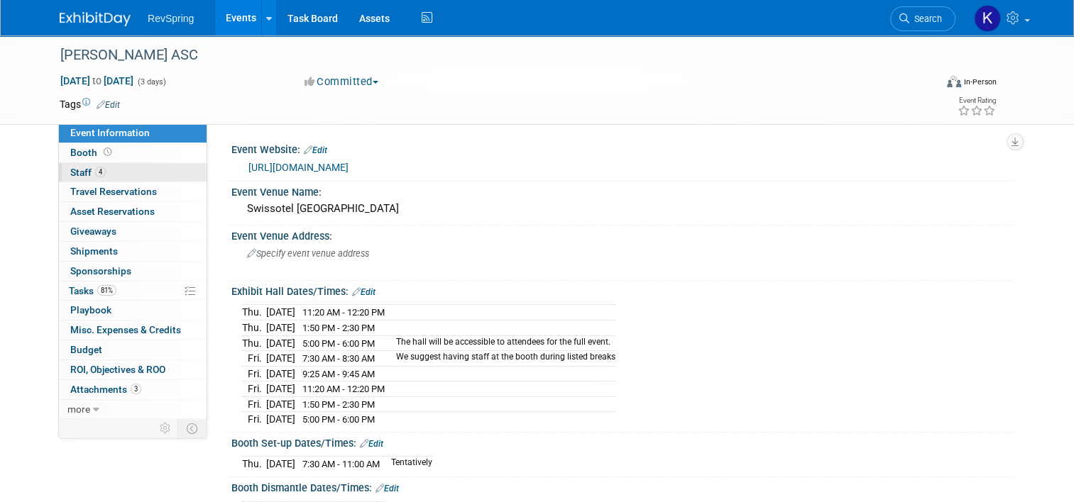
click at [119, 174] on link "4 Staff 4" at bounding box center [133, 172] width 148 height 19
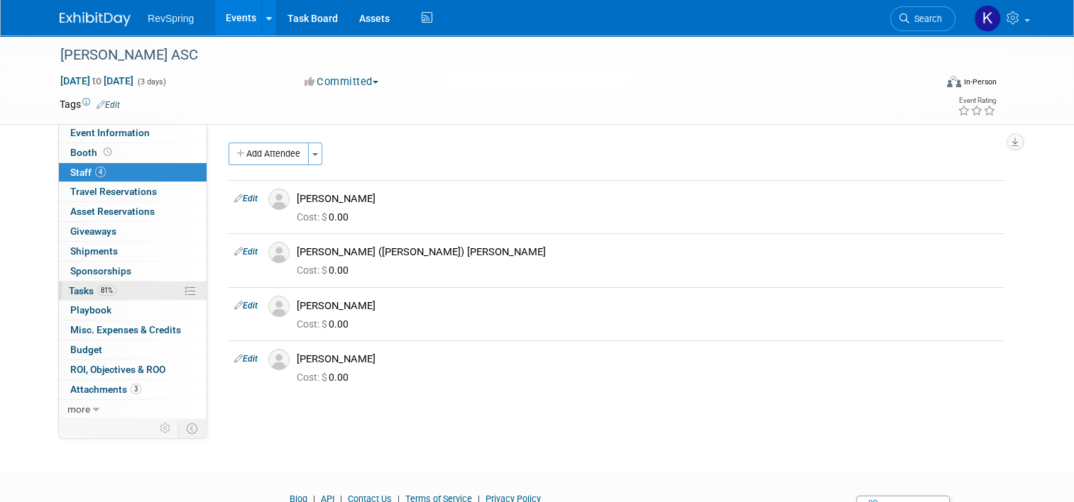
click at [121, 297] on link "81% Tasks 81%" at bounding box center [133, 291] width 148 height 19
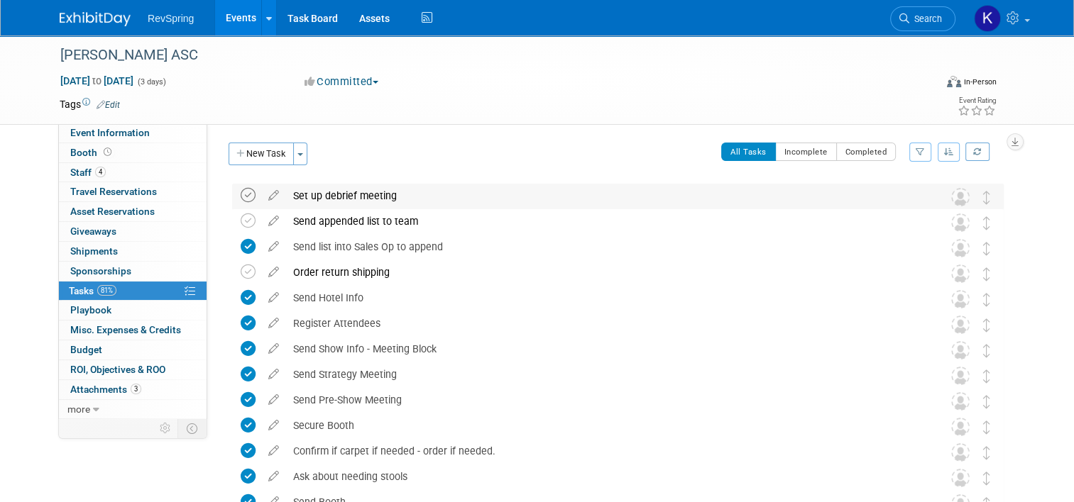
click at [242, 196] on icon at bounding box center [248, 195] width 15 height 15
click at [145, 134] on link "Event Information" at bounding box center [133, 132] width 148 height 19
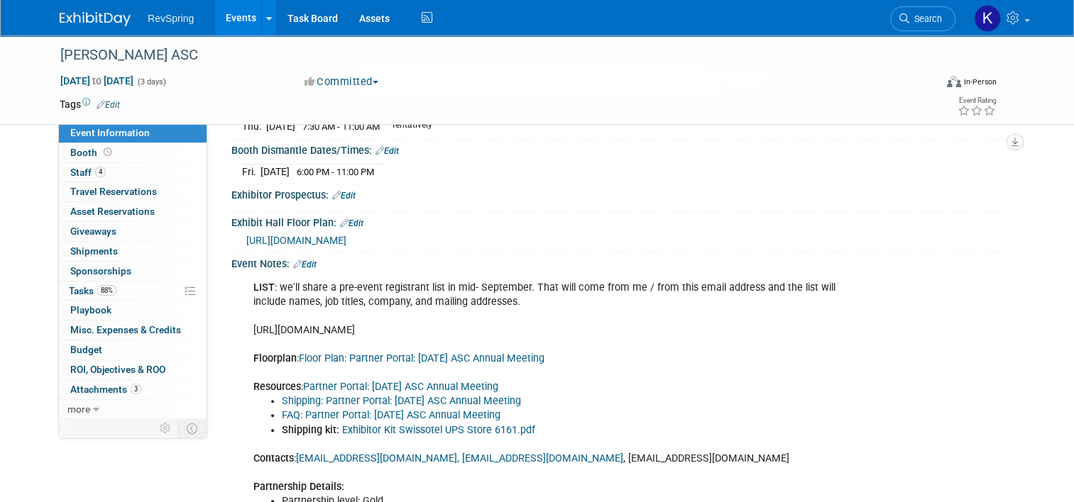
scroll to position [336, 0]
